Goal: Transaction & Acquisition: Purchase product/service

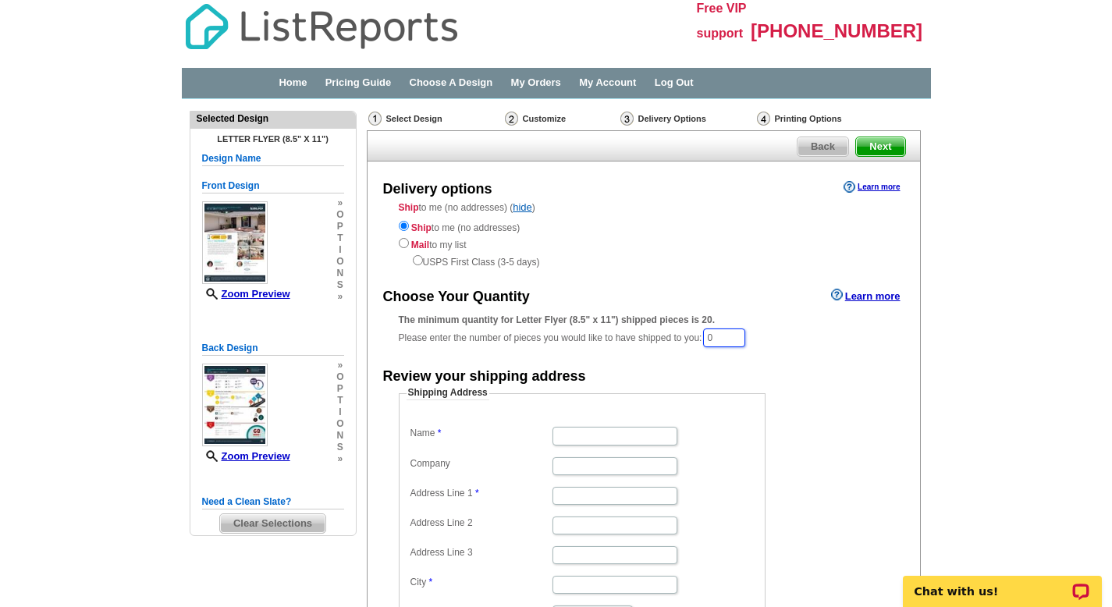
click at [727, 339] on input "0" at bounding box center [724, 338] width 42 height 19
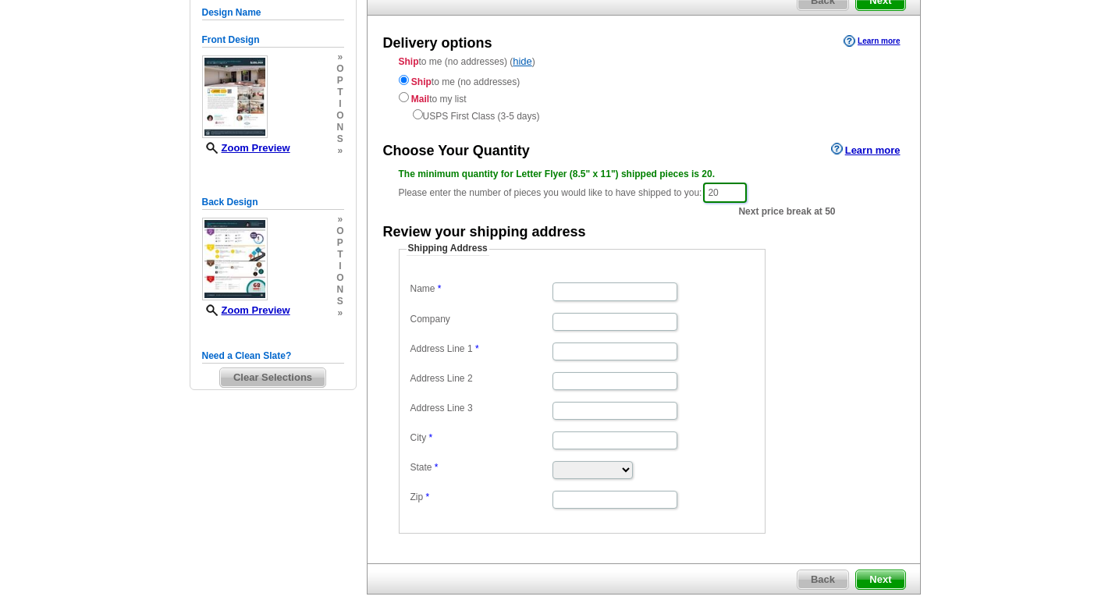
scroll to position [147, 0]
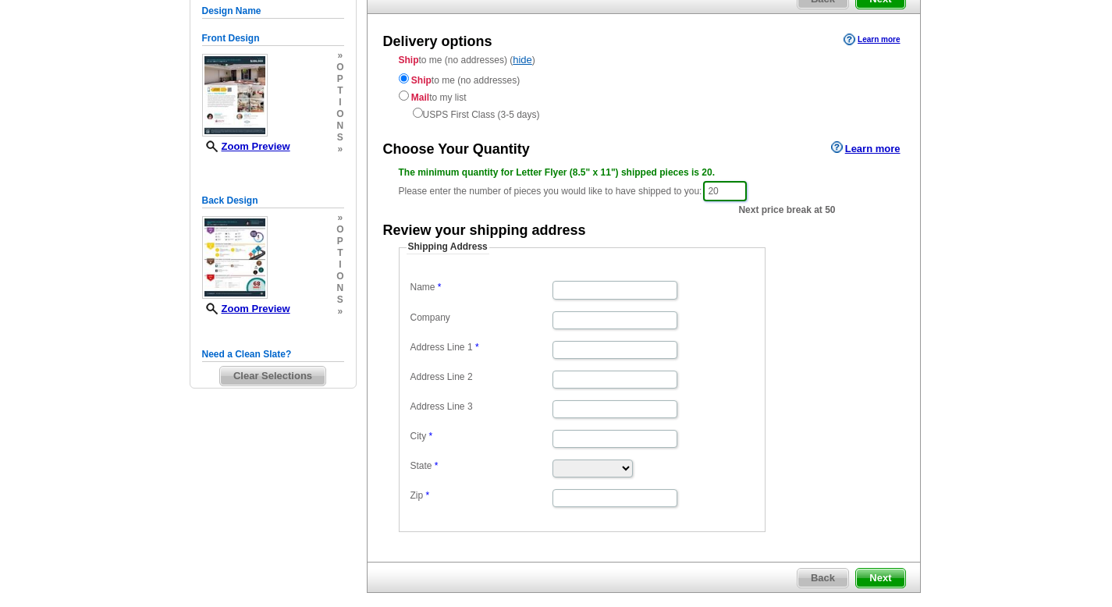
type input "20"
click at [571, 292] on input "Name" at bounding box center [614, 290] width 125 height 18
type input "[PERSON_NAME]"
type input "[STREET_ADDRESS]"
type input "[GEOGRAPHIC_DATA][PERSON_NAME]"
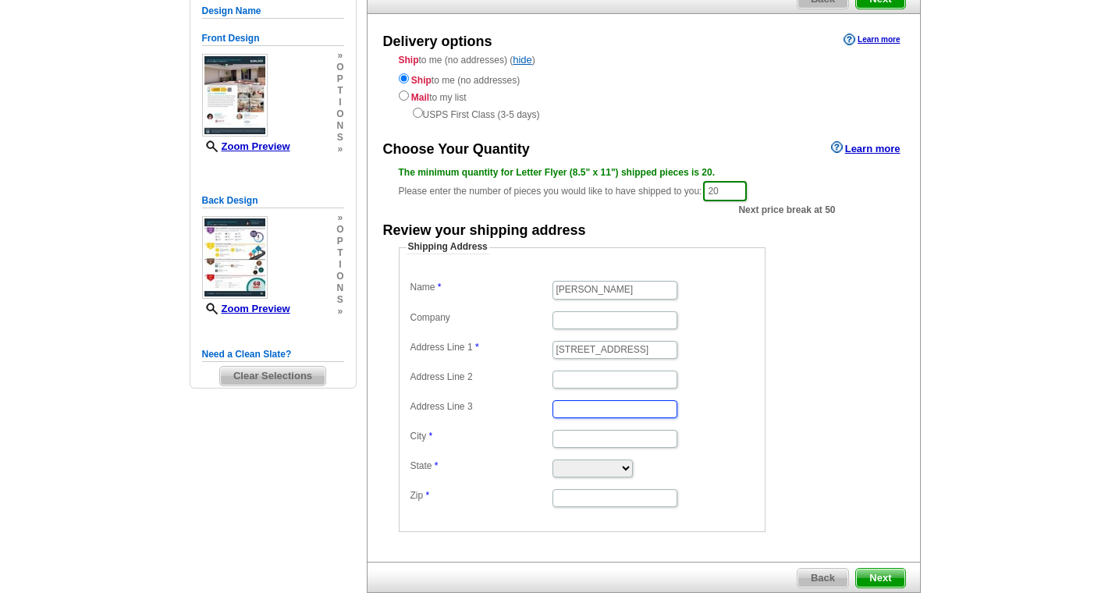
type input "[GEOGRAPHIC_DATA][PERSON_NAME]"
select select "IN"
type input "46806"
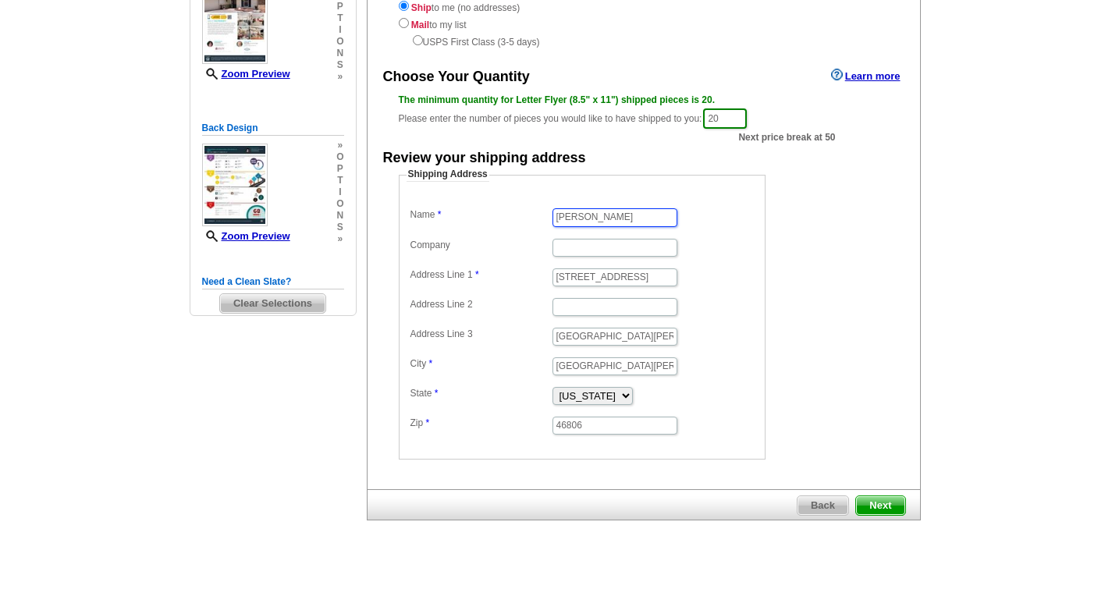
scroll to position [226, 0]
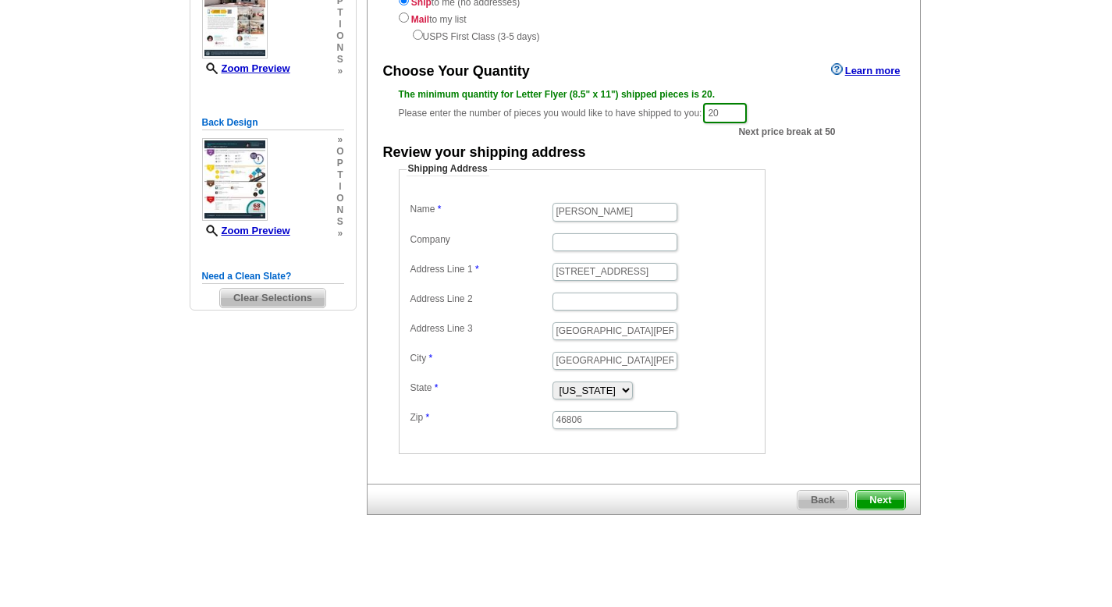
click at [964, 217] on main "Need Help? call [PHONE_NUMBER], chat with support, or have our designers make s…" at bounding box center [556, 234] width 1112 height 720
click at [956, 233] on main "Need Help? call [PHONE_NUMBER], chat with support, or have our designers make s…" at bounding box center [556, 234] width 1112 height 720
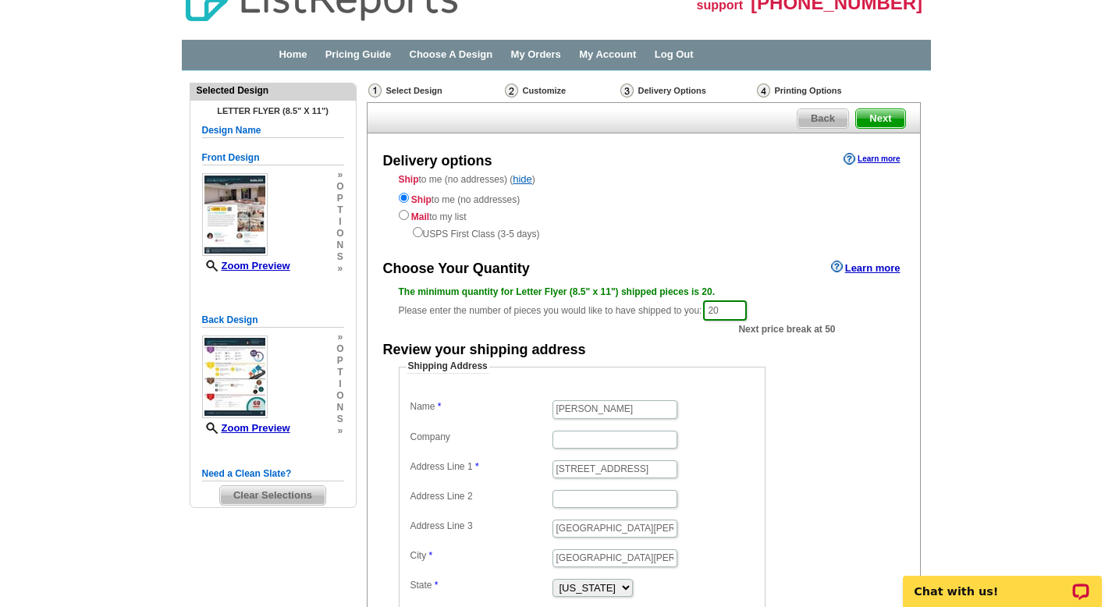
scroll to position [27, 0]
click at [884, 119] on span "Next" at bounding box center [880, 119] width 48 height 19
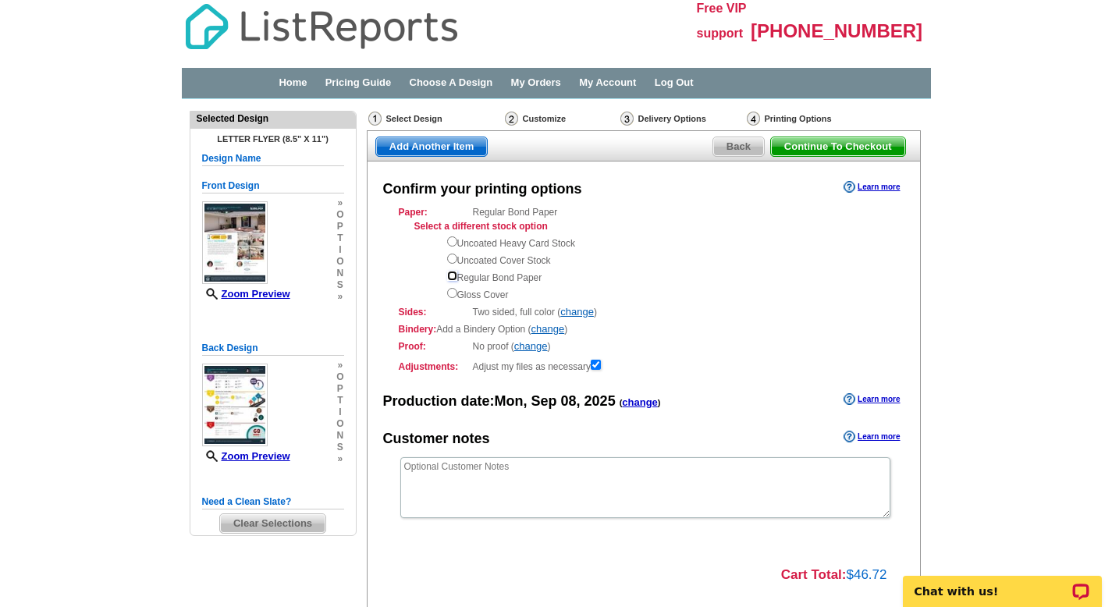
click at [453, 277] on input "radio" at bounding box center [452, 276] width 10 height 10
radio input "true"
